Goal: Information Seeking & Learning: Find specific fact

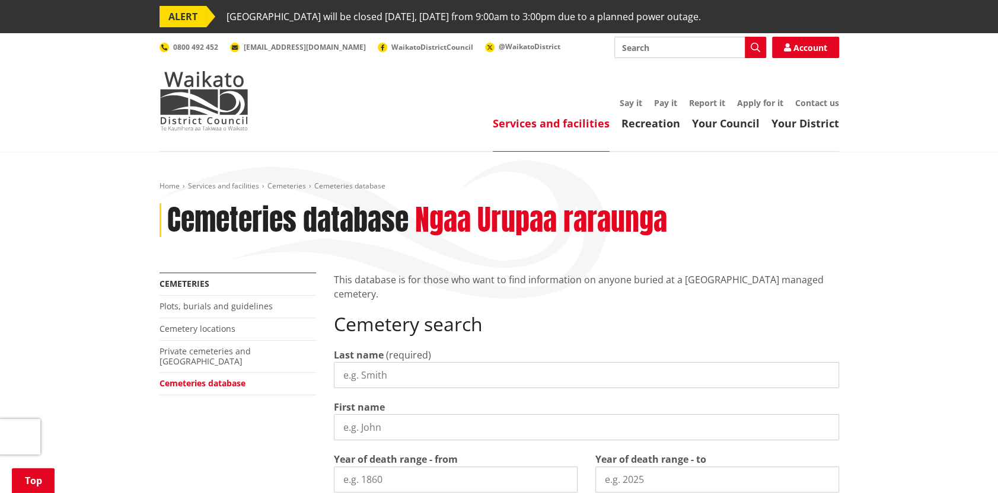
scroll to position [237, 0]
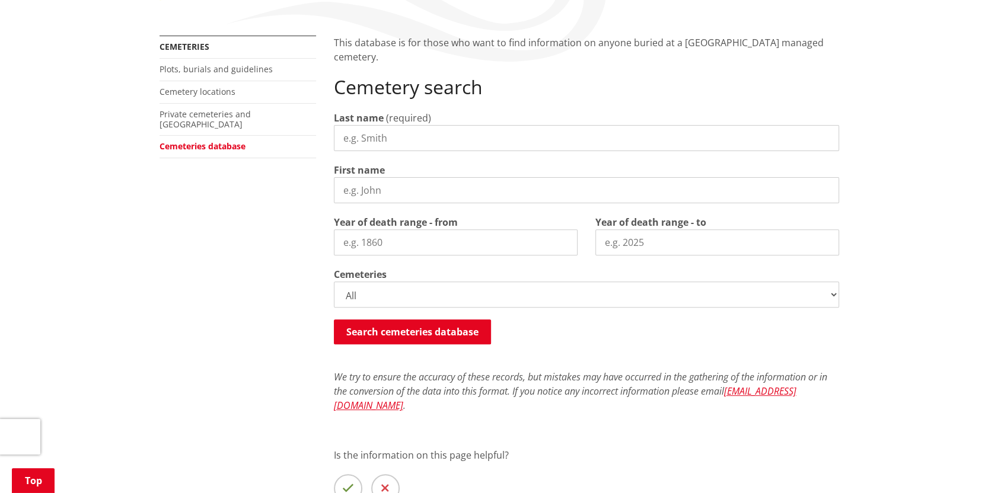
click at [388, 141] on input "Last name" at bounding box center [586, 138] width 505 height 26
type input "yorwarth"
click at [403, 245] on input "Year of death range - from" at bounding box center [456, 242] width 244 height 26
click at [398, 328] on button "Search cemeteries database" at bounding box center [412, 332] width 157 height 25
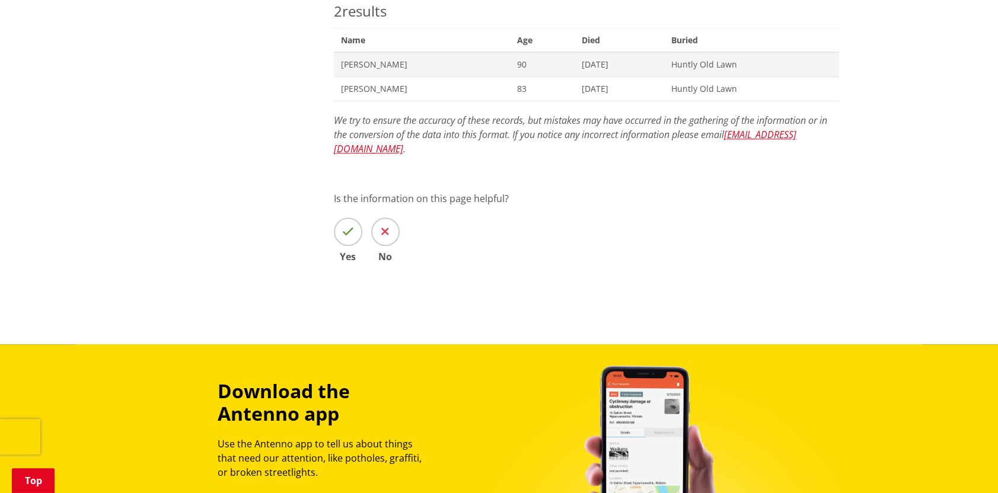
scroll to position [488, 0]
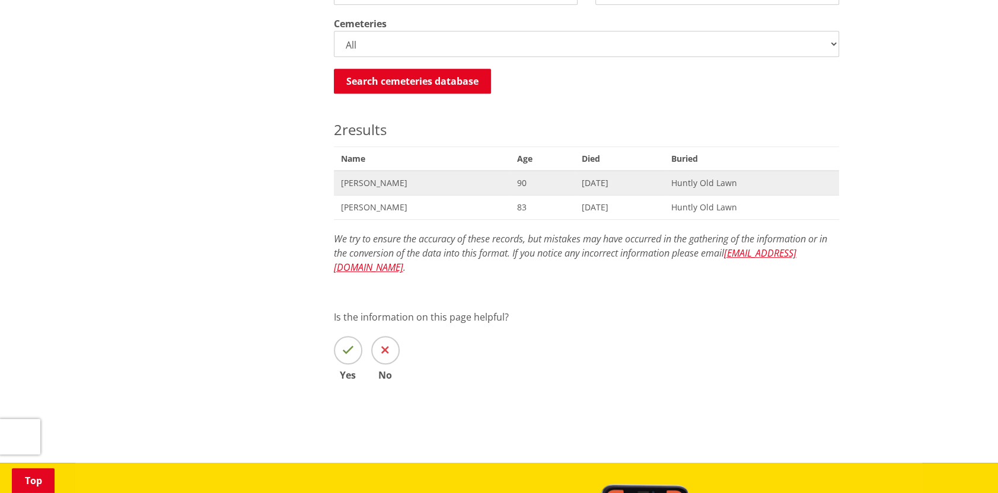
click at [369, 183] on span "Colleen Anne Yorwarth" at bounding box center [422, 183] width 162 height 12
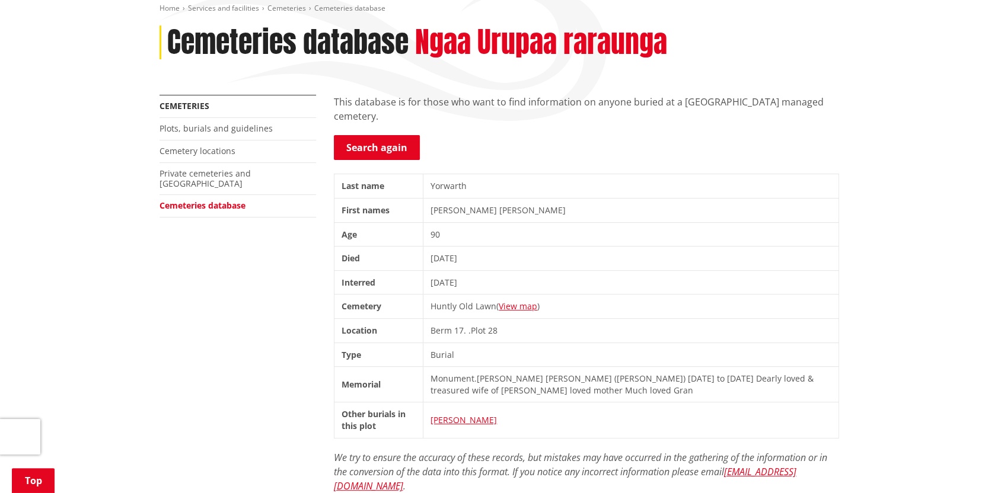
scroll to position [119, 0]
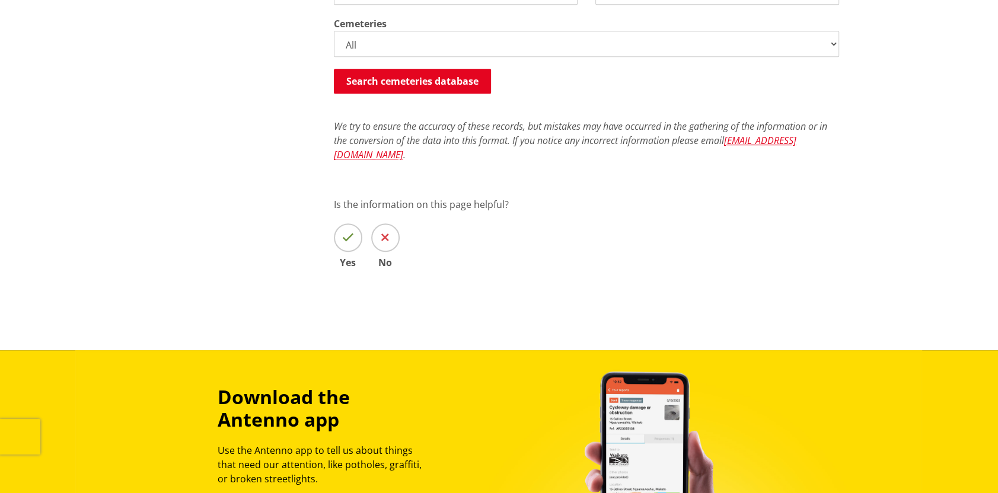
scroll to position [369, 0]
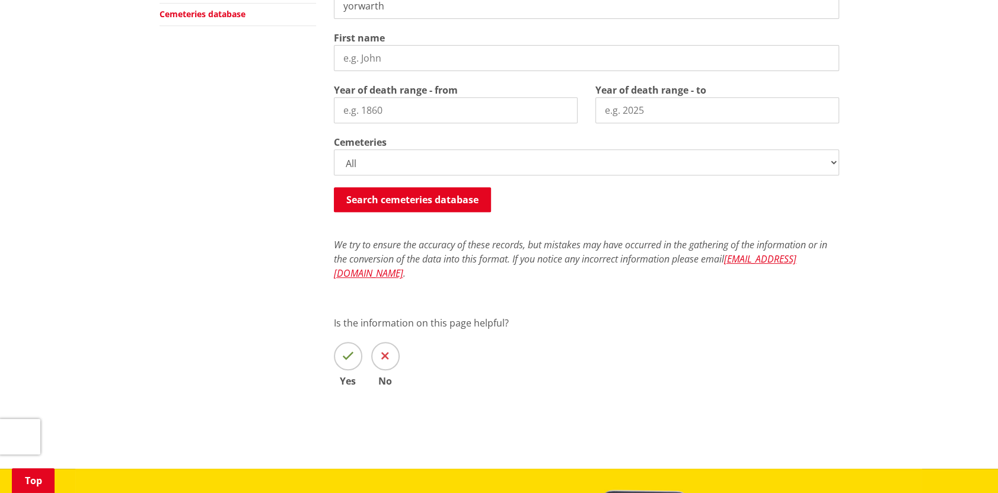
click at [404, 174] on select "All Gordonton Ashes Memorial Berm Gordonton Lawn [GEOGRAPHIC_DATA] Octagonal As…" at bounding box center [586, 162] width 505 height 26
click at [265, 253] on div "More from this section Cemeteries Plots, burials and guidelines Cemetery locati…" at bounding box center [499, 162] width 697 height 518
click at [397, 205] on button "Search cemeteries database" at bounding box center [412, 199] width 157 height 25
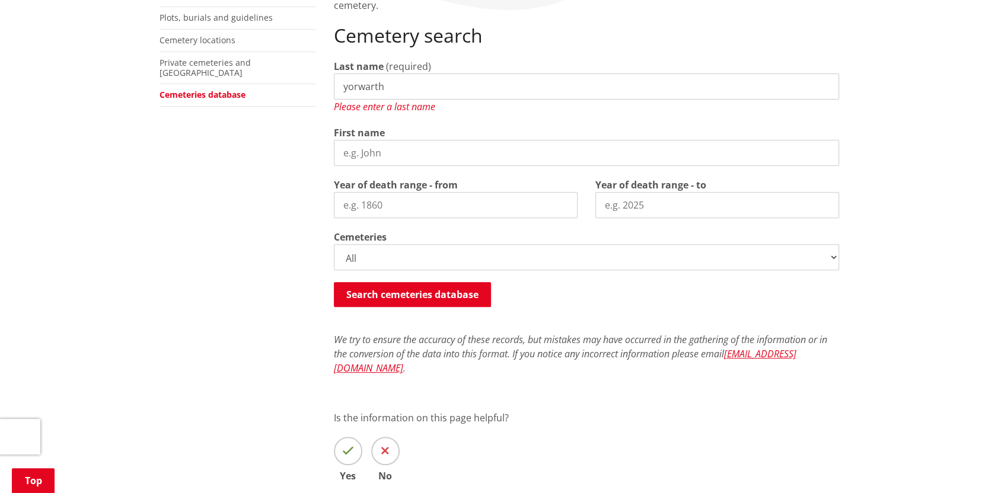
scroll to position [348, 0]
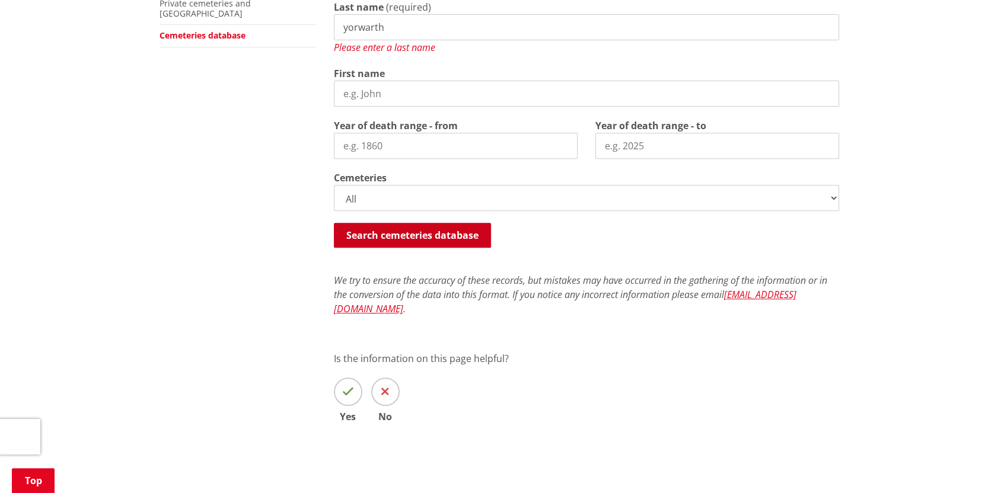
click at [461, 223] on div "Search cemeteries database Searching..." at bounding box center [586, 236] width 505 height 27
click at [457, 229] on button "Search cemeteries database" at bounding box center [412, 235] width 157 height 25
click at [453, 231] on button "Search cemeteries database" at bounding box center [412, 235] width 157 height 25
click at [449, 231] on button "Search cemeteries database" at bounding box center [412, 235] width 157 height 25
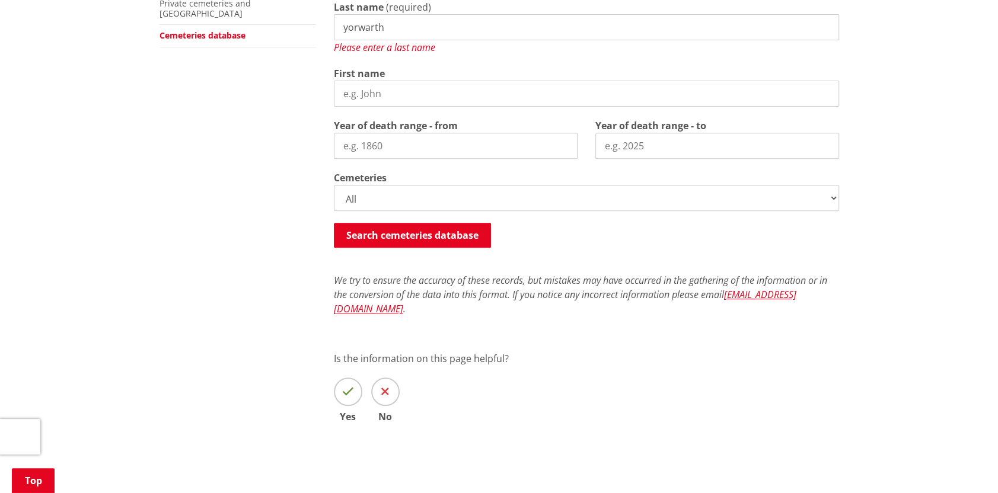
drag, startPoint x: 410, startPoint y: 33, endPoint x: 403, endPoint y: 33, distance: 7.1
click at [404, 33] on input "yorwarth" at bounding box center [586, 27] width 505 height 26
drag, startPoint x: 389, startPoint y: 30, endPoint x: 297, endPoint y: 33, distance: 92.0
click at [298, 33] on div "More from this section Cemeteries Plots, burials and guidelines Cemetery locati…" at bounding box center [499, 191] width 697 height 532
type input "yorwarth"
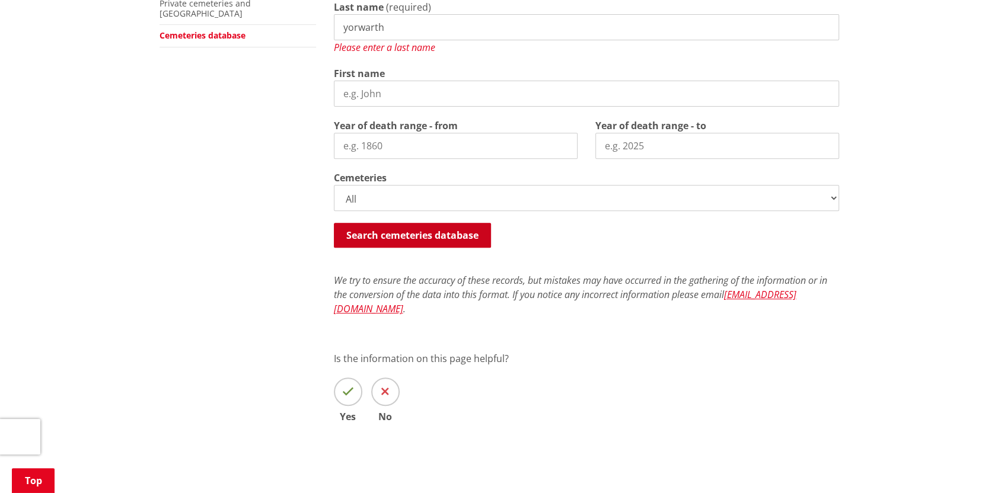
click at [404, 234] on button "Search cemeteries database" at bounding box center [412, 235] width 157 height 25
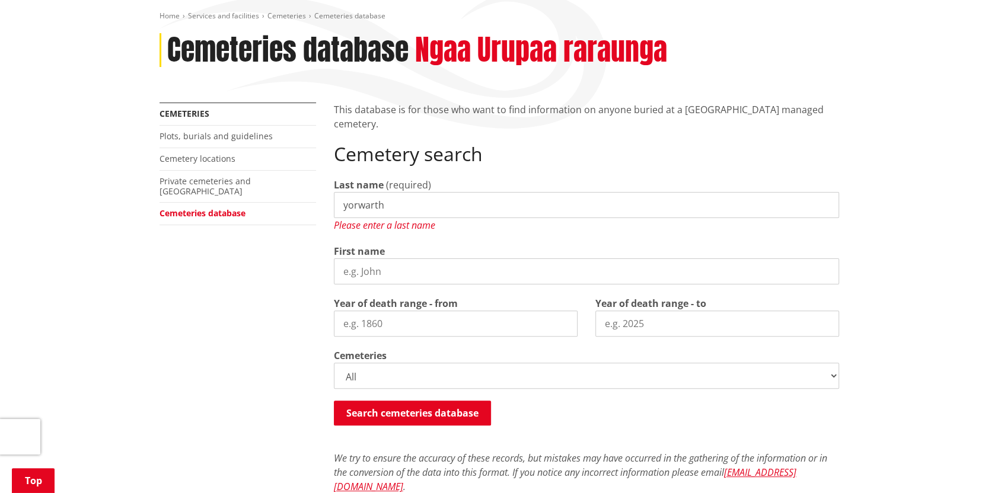
click at [206, 174] on li "Private cemeteries and [GEOGRAPHIC_DATA]" at bounding box center [238, 187] width 157 height 33
click at [187, 135] on link "Plots, burials and guidelines" at bounding box center [216, 135] width 113 height 11
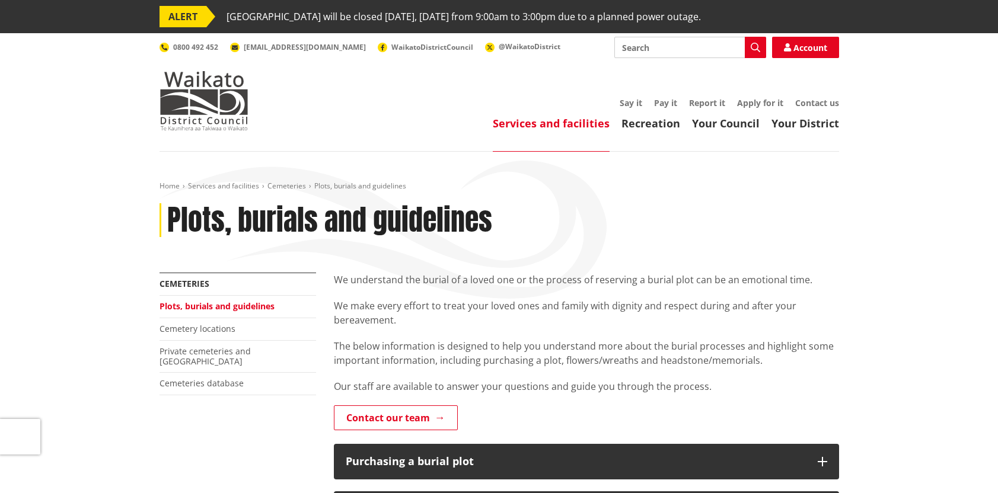
scroll to position [178, 0]
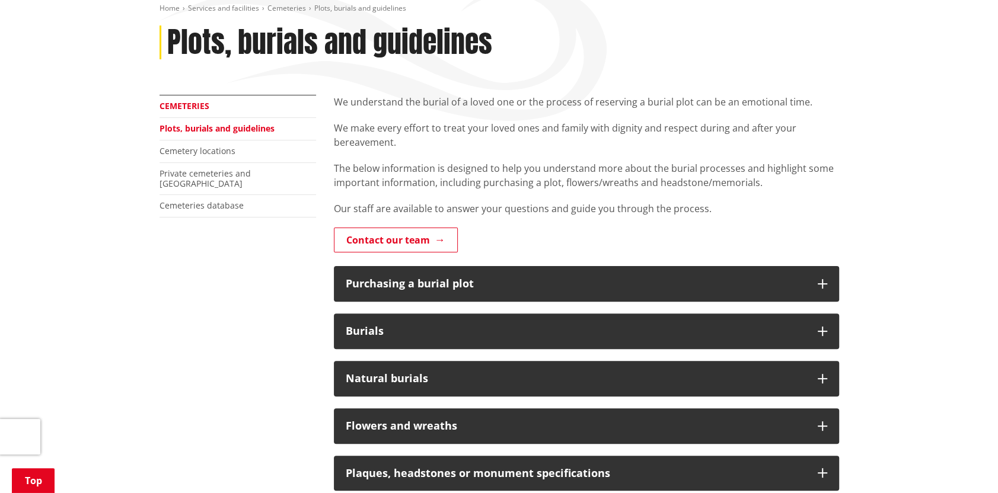
click at [186, 101] on link "Cemeteries" at bounding box center [185, 105] width 50 height 11
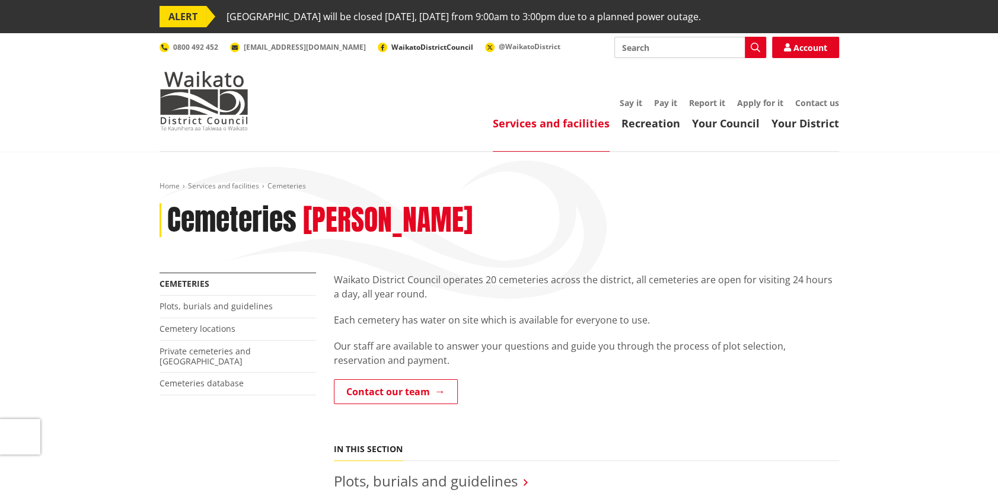
click at [391, 52] on span "WaikatoDistrictCouncil" at bounding box center [432, 47] width 82 height 10
